Goal: Transaction & Acquisition: Purchase product/service

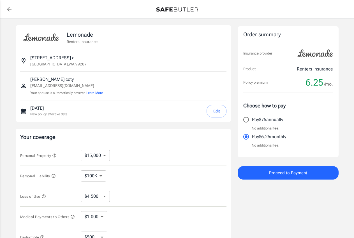
select select "15000"
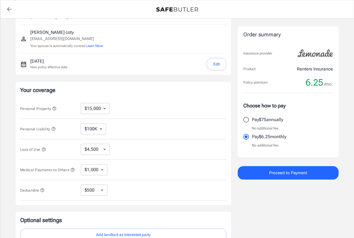
scroll to position [57, 0]
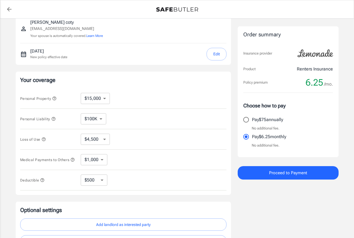
click at [81, 175] on select "$250 $500 $1,000 $2,500" at bounding box center [94, 180] width 27 height 11
select select "2500"
click at [81, 154] on select "$1,000 $2,000 $3,000 $4,000 $5,000" at bounding box center [94, 159] width 27 height 11
click at [91, 160] on select "$1,000 $2,000 $3,000 $4,000 $5,000" at bounding box center [94, 159] width 27 height 11
click at [81, 175] on select "$250 $500 $1,000 $2,500" at bounding box center [94, 180] width 27 height 11
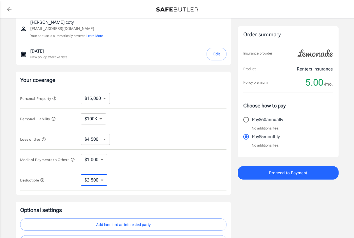
select select "1000"
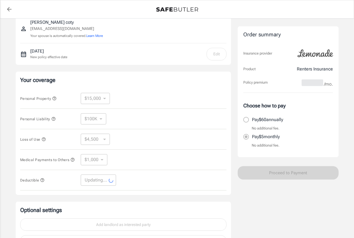
select select "1000"
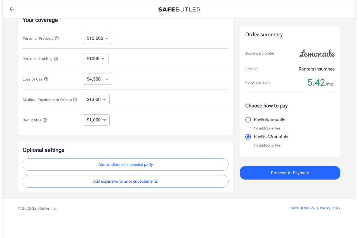
scroll to position [120, 0]
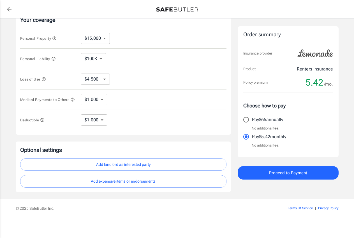
click at [305, 173] on span "Proceed to Payment" at bounding box center [288, 172] width 38 height 7
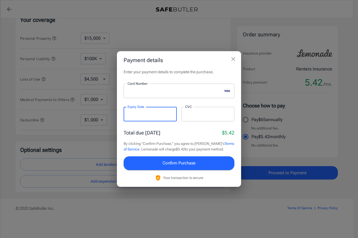
click at [214, 111] on div at bounding box center [207, 114] width 53 height 15
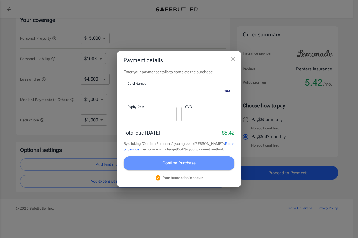
click at [177, 166] on span "Confirm Purchase" at bounding box center [179, 163] width 33 height 7
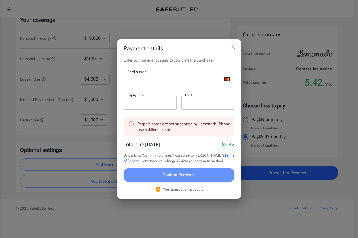
click at [195, 178] on span "Confirm Purchase" at bounding box center [179, 174] width 33 height 7
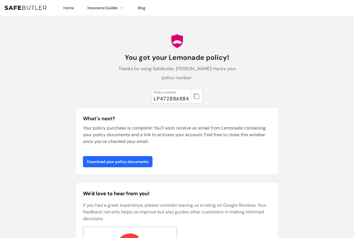
click at [124, 164] on link "Download your policy documents" at bounding box center [117, 161] width 69 height 11
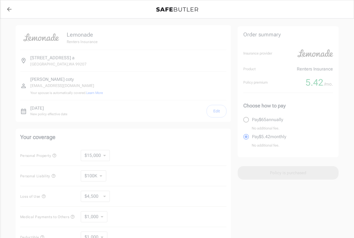
select select "15000"
select select "1000"
